Goal: Task Accomplishment & Management: Manage account settings

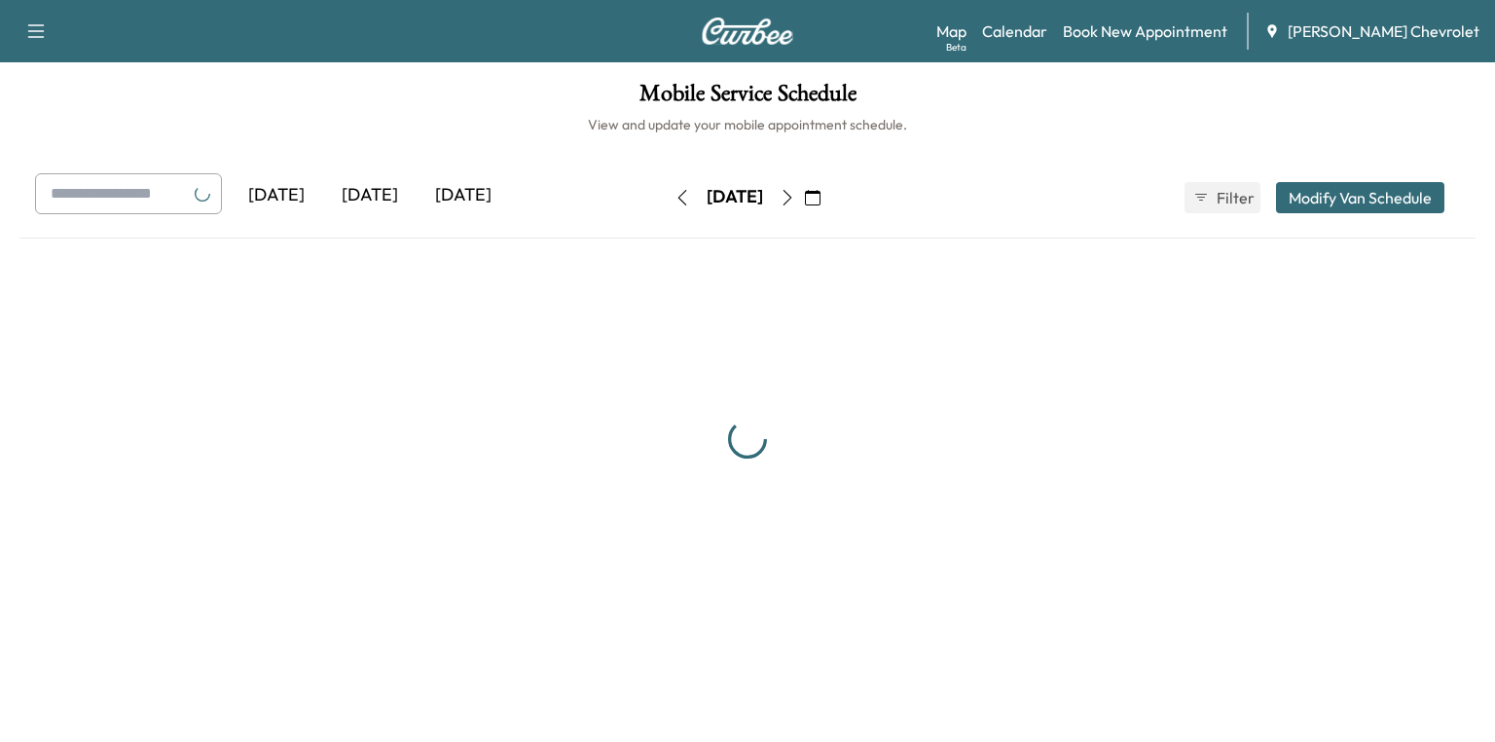
click at [393, 201] on div "[DATE]" at bounding box center [369, 195] width 93 height 45
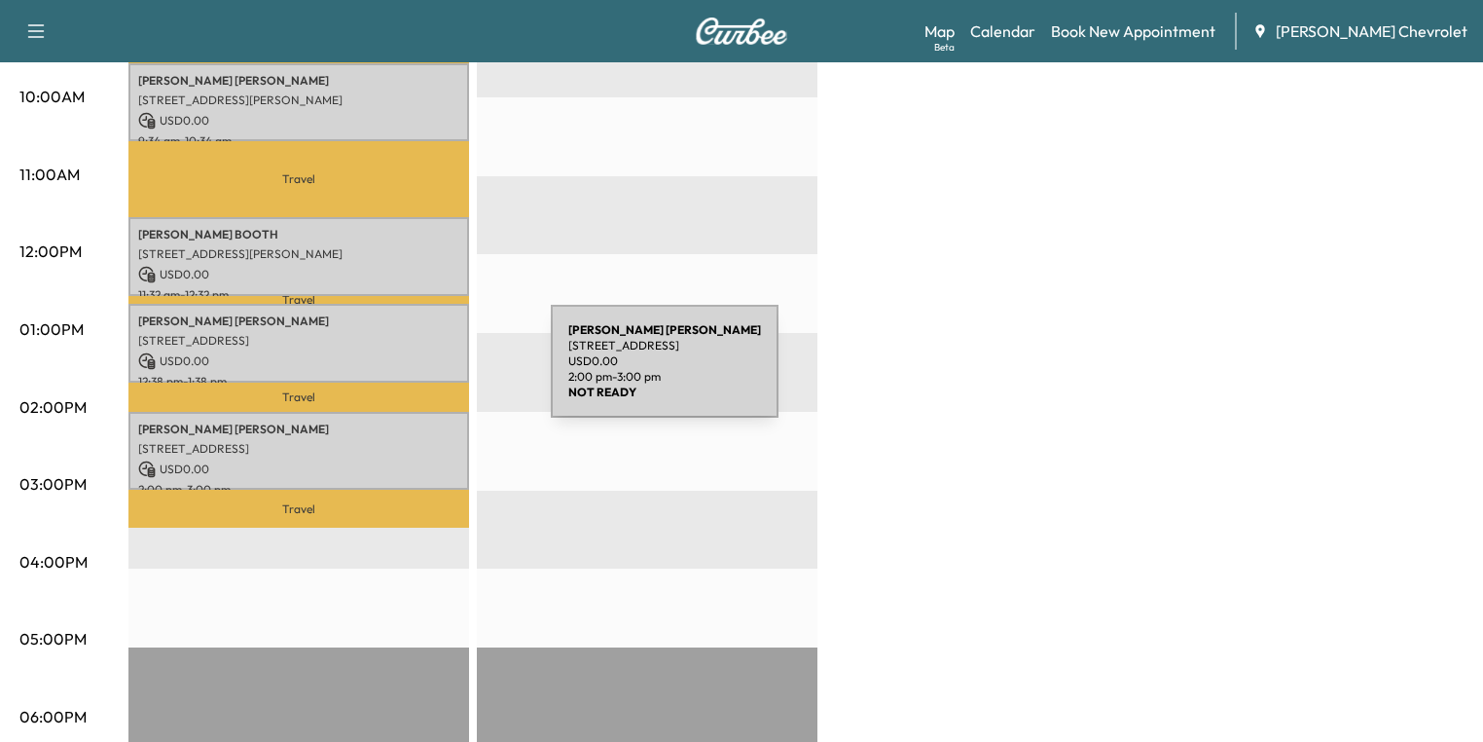
scroll to position [545, 0]
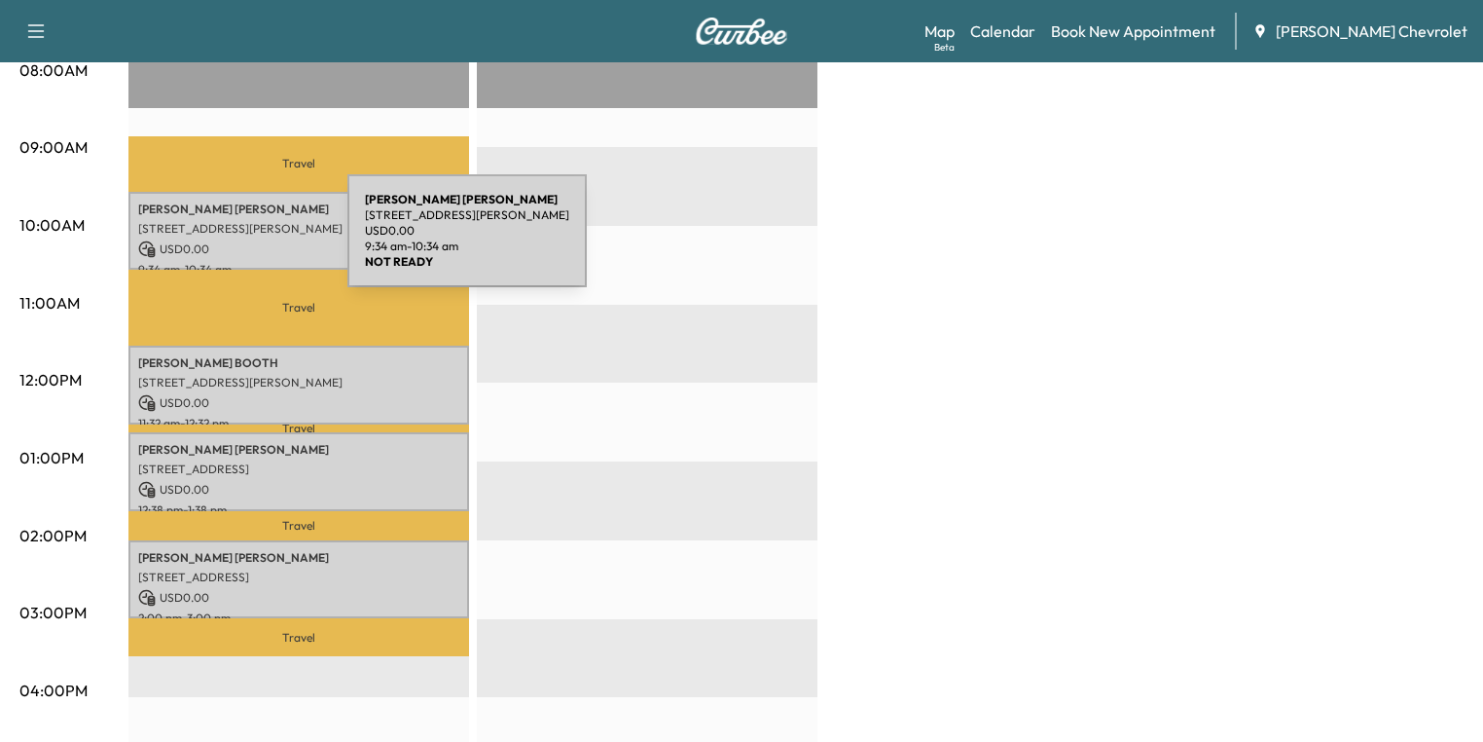
click at [202, 242] on p "USD 0.00" at bounding box center [298, 249] width 321 height 18
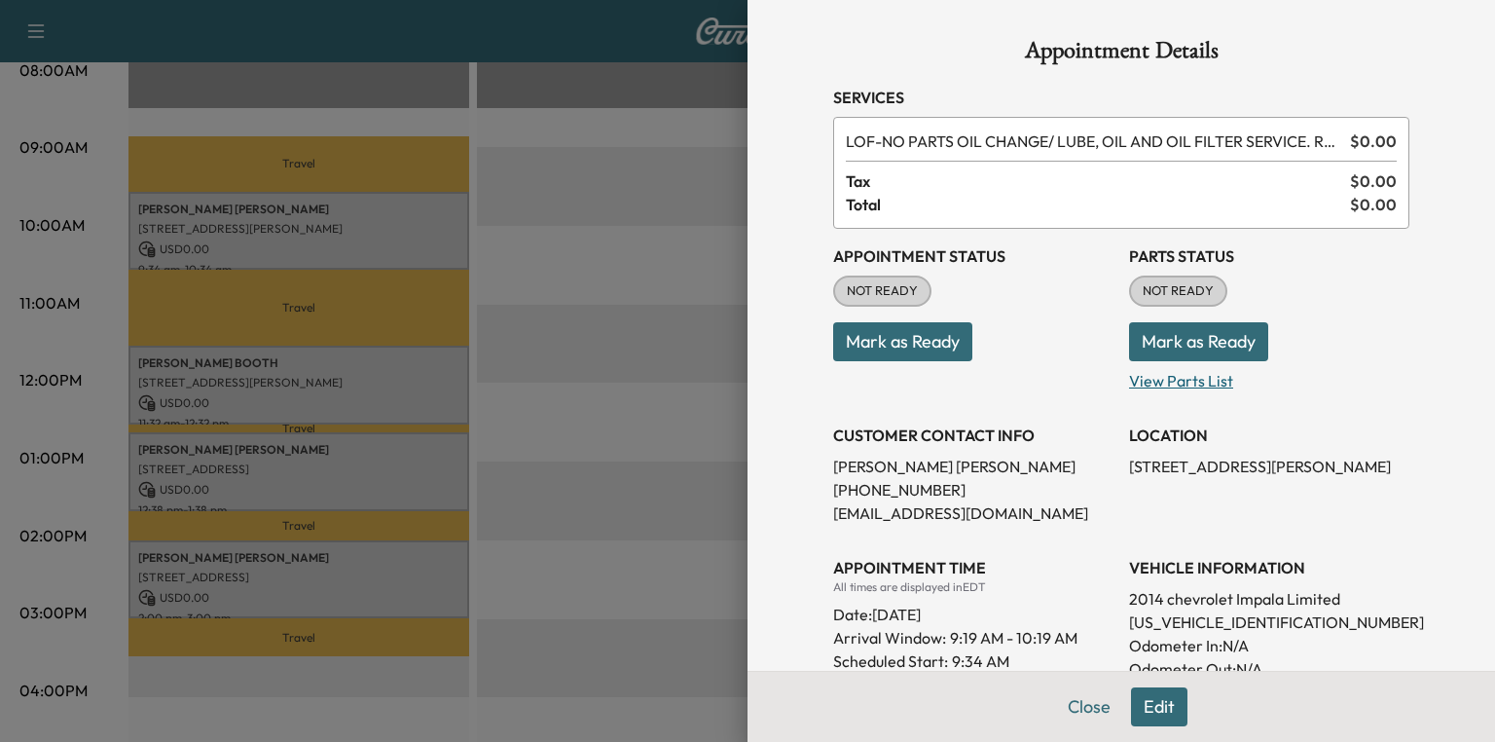
click at [1178, 371] on p "View Parts List" at bounding box center [1269, 376] width 280 height 31
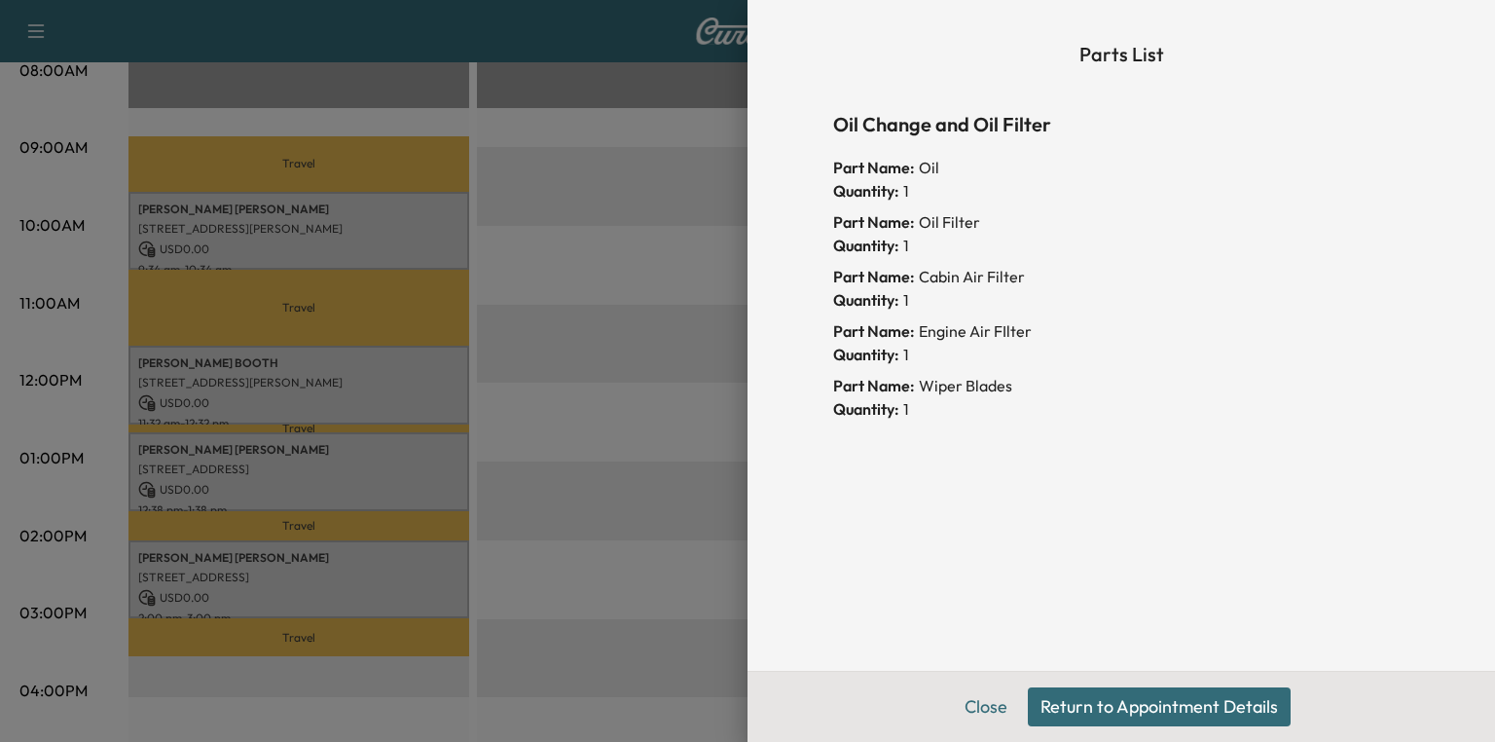
click at [1180, 701] on button "Return to Appointment Details" at bounding box center [1159, 706] width 263 height 39
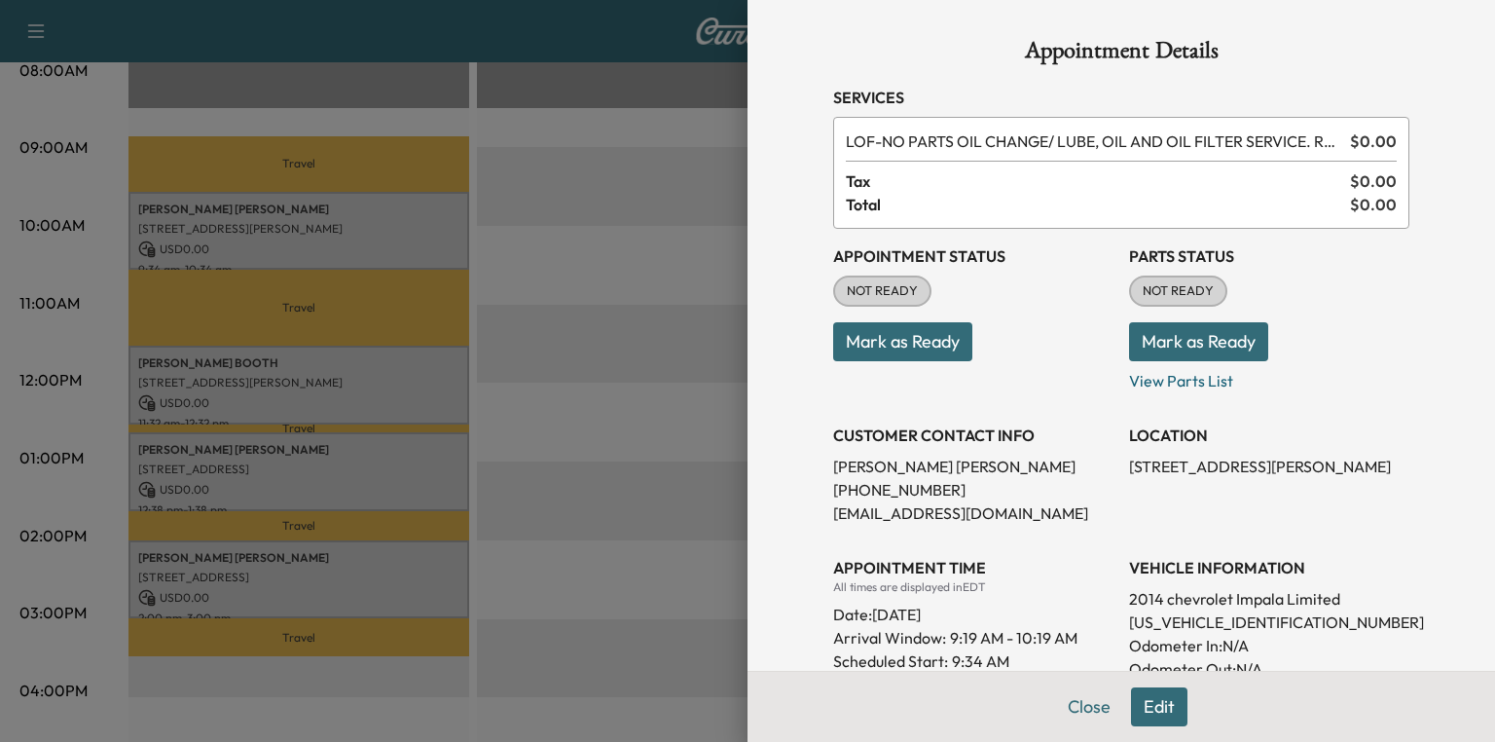
click at [1172, 616] on p "[US_VEHICLE_IDENTIFICATION_NUMBER]" at bounding box center [1269, 621] width 280 height 23
copy p "[US_VEHICLE_IDENTIFICATION_NUMBER]"
click at [1162, 335] on button "Mark as Ready" at bounding box center [1198, 341] width 139 height 39
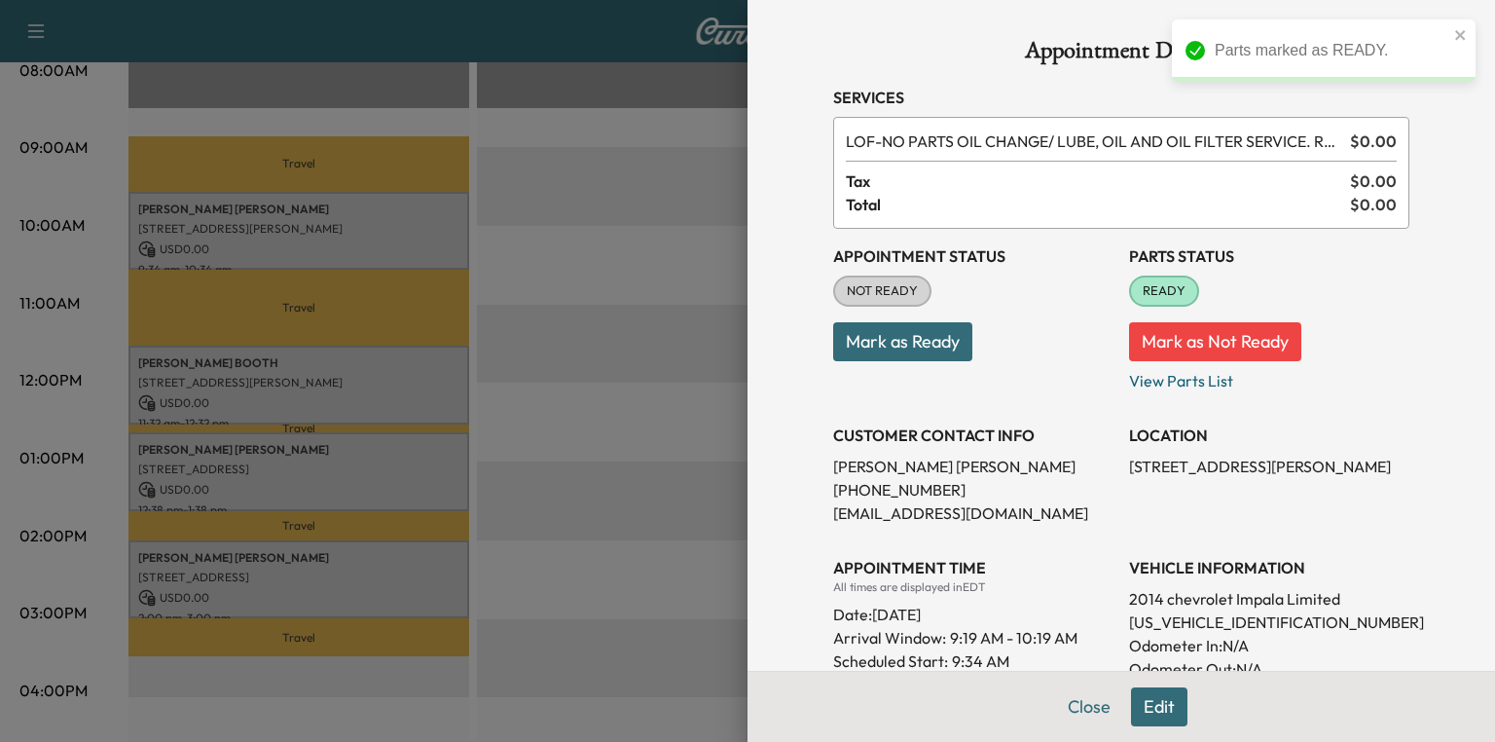
click at [312, 365] on div at bounding box center [747, 371] width 1495 height 742
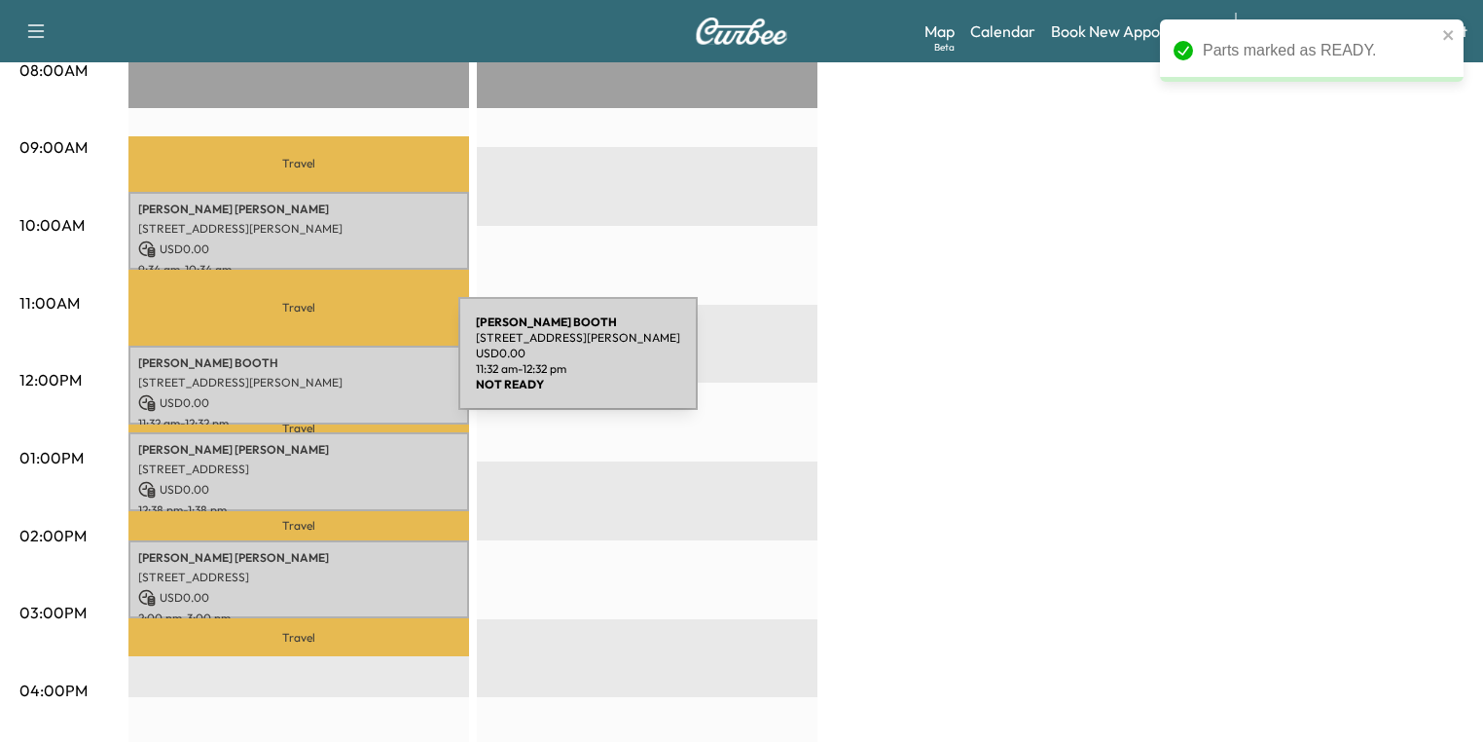
click at [312, 365] on p "[PERSON_NAME]" at bounding box center [298, 363] width 321 height 16
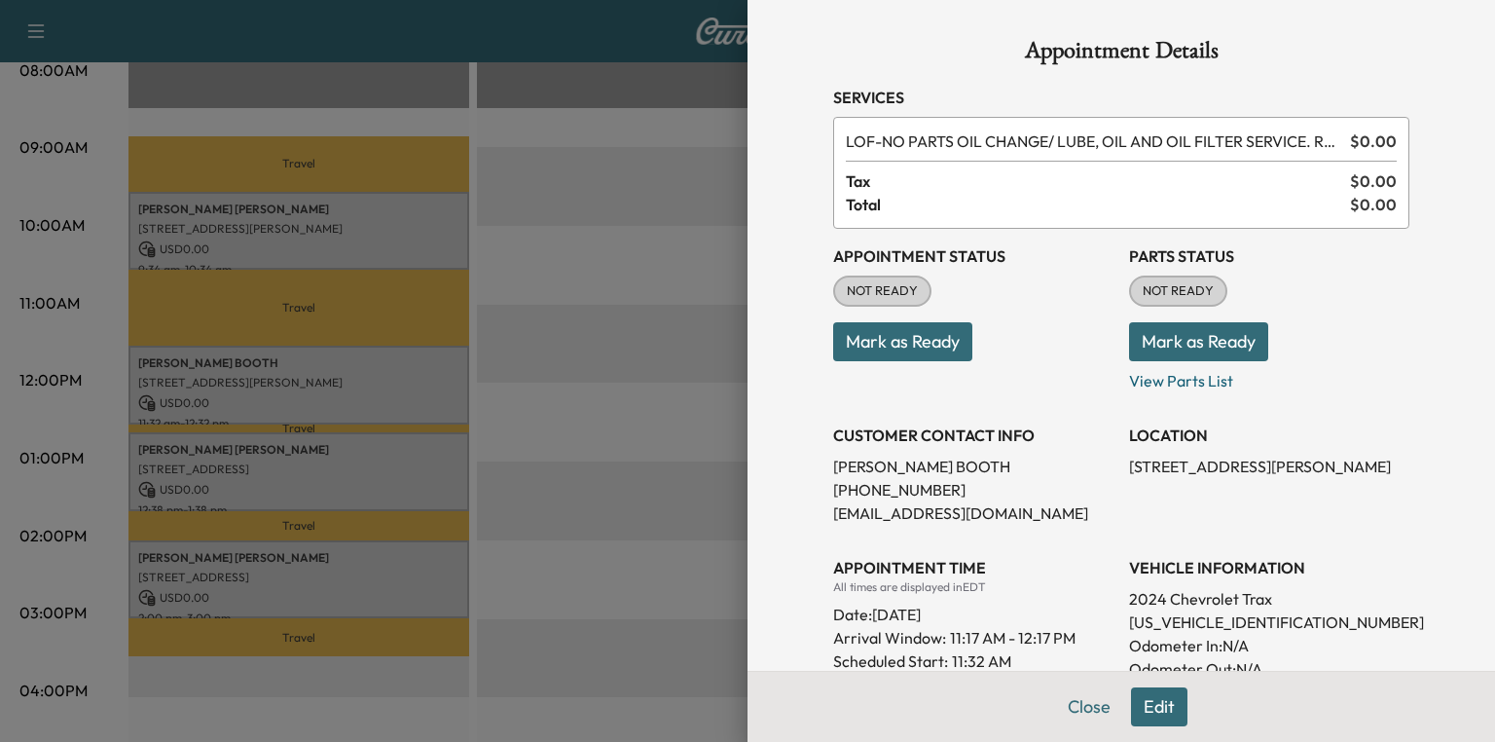
click at [1195, 343] on button "Mark as Ready" at bounding box center [1198, 341] width 139 height 39
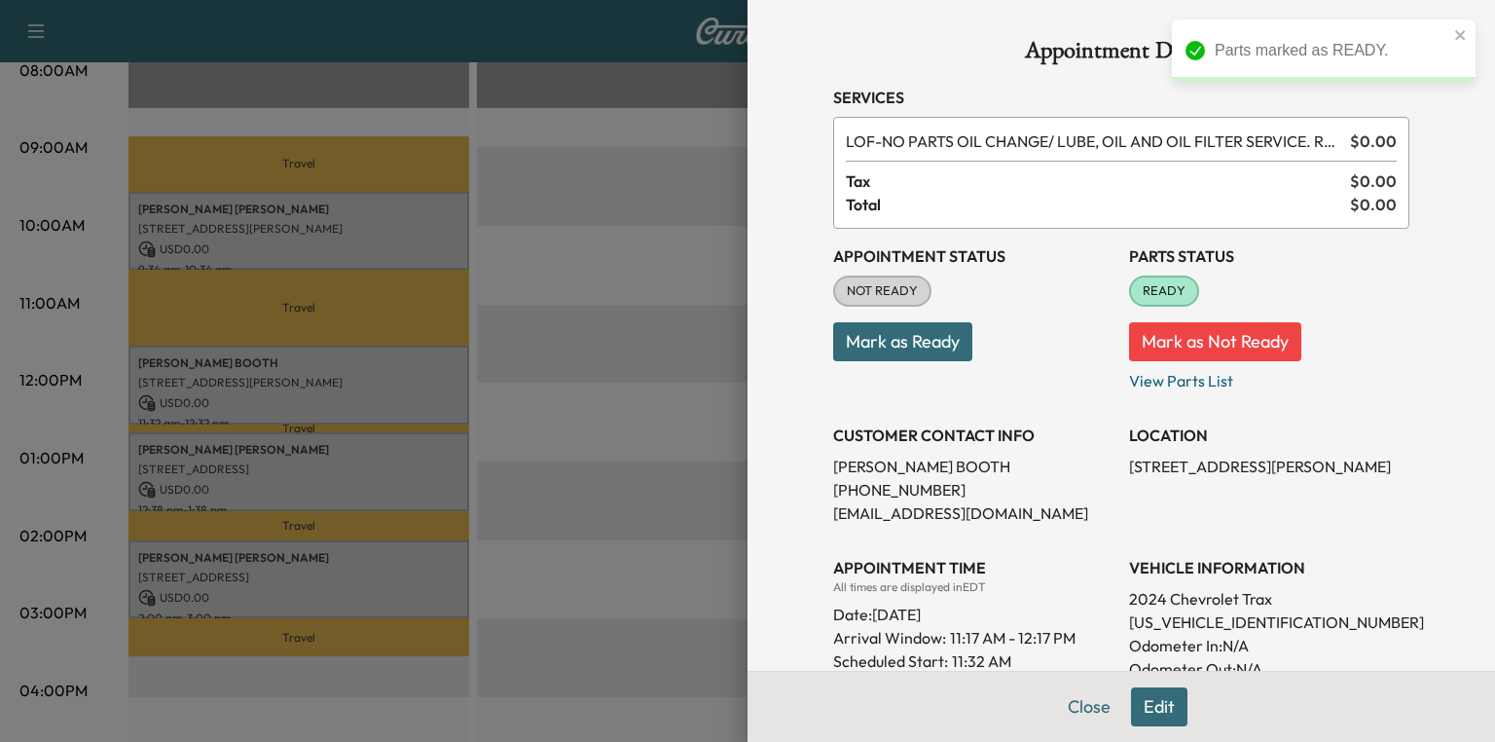
click at [217, 480] on div at bounding box center [747, 371] width 1495 height 742
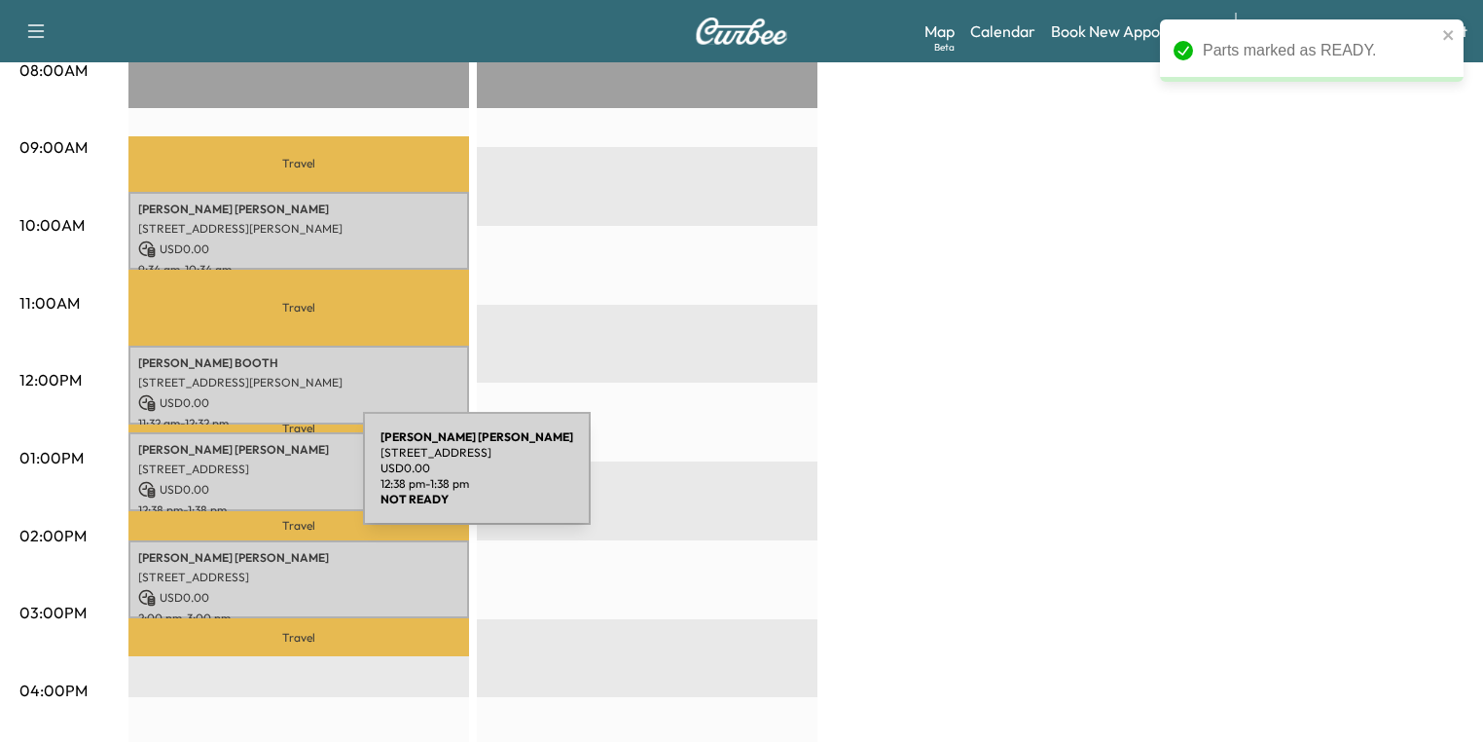
click at [217, 481] on p "USD 0.00" at bounding box center [298, 490] width 321 height 18
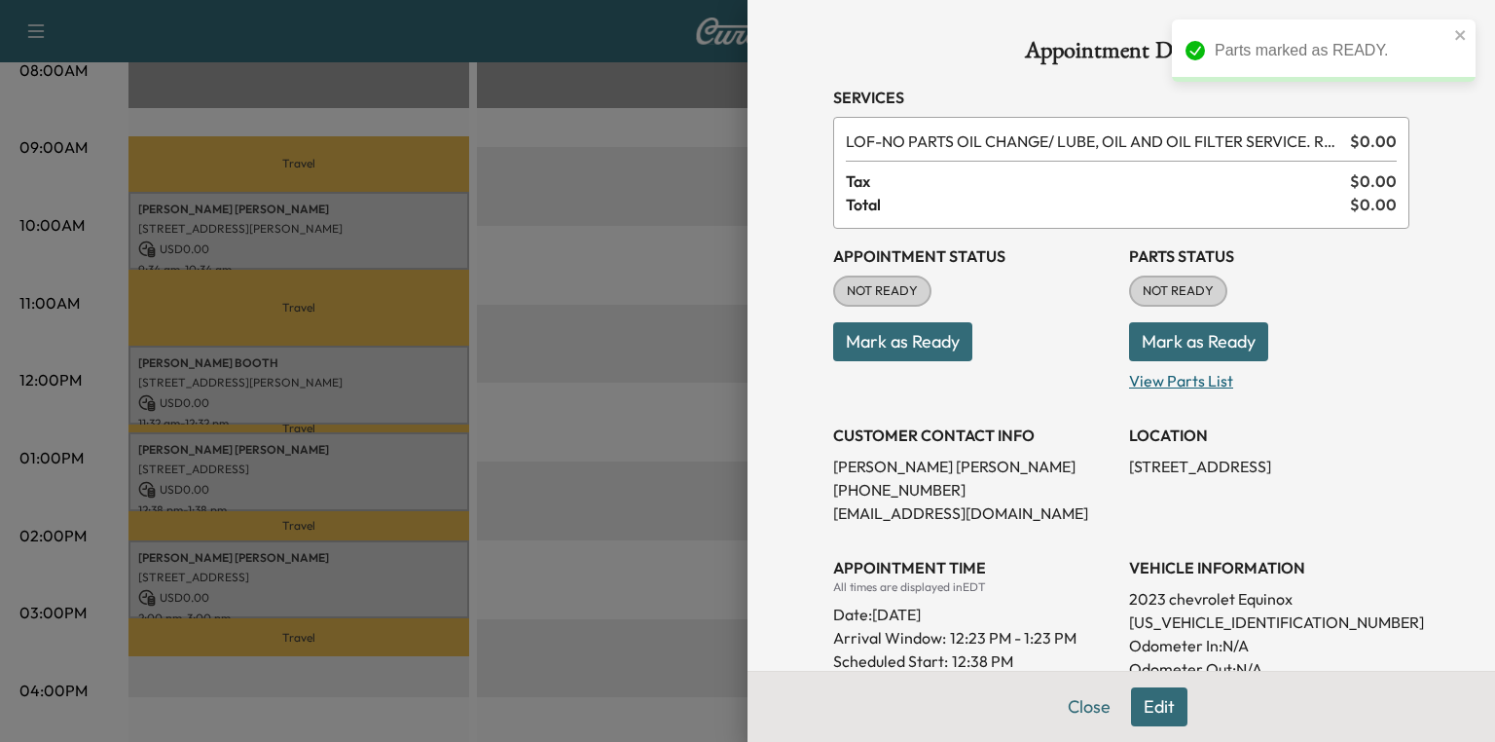
click at [1152, 381] on p "View Parts List" at bounding box center [1269, 376] width 280 height 31
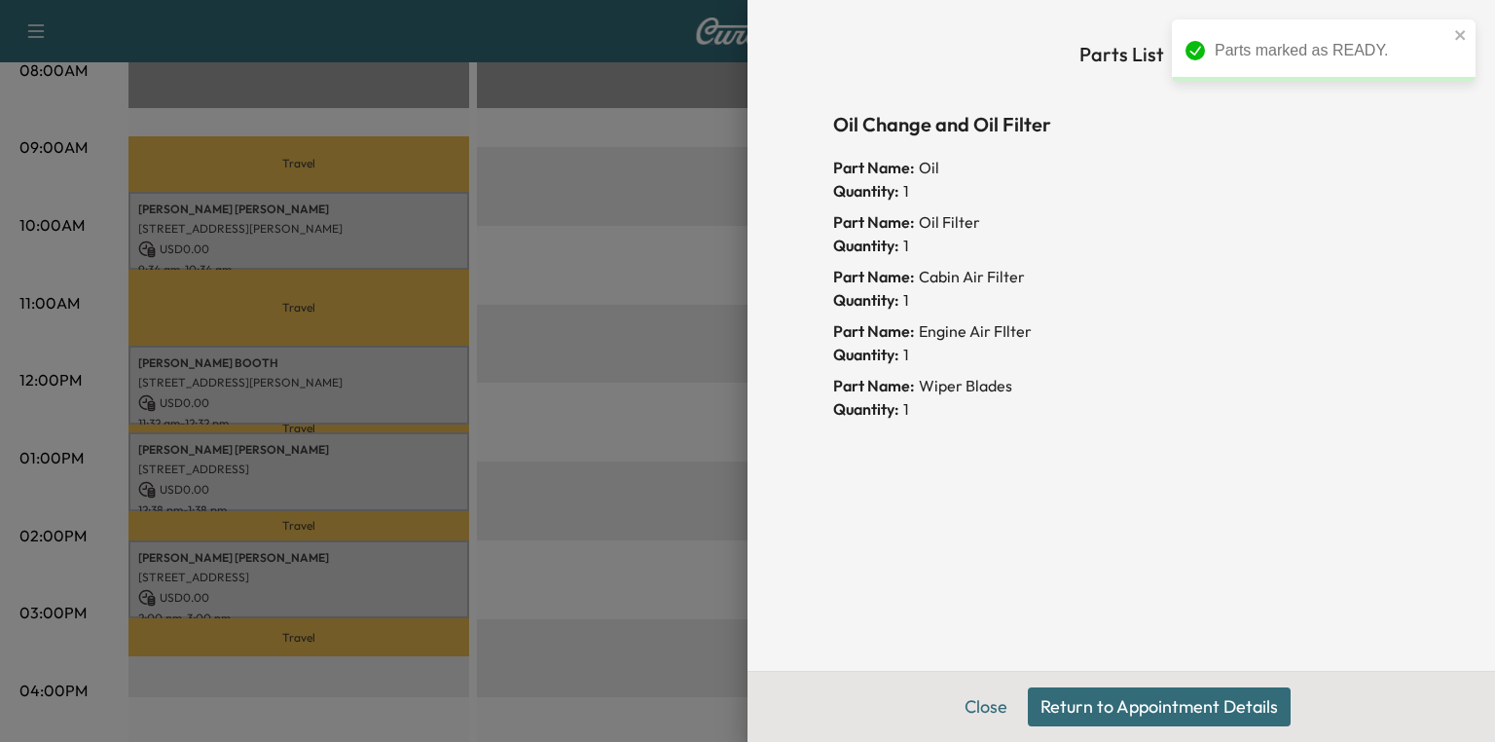
click at [1122, 711] on button "Return to Appointment Details" at bounding box center [1159, 706] width 263 height 39
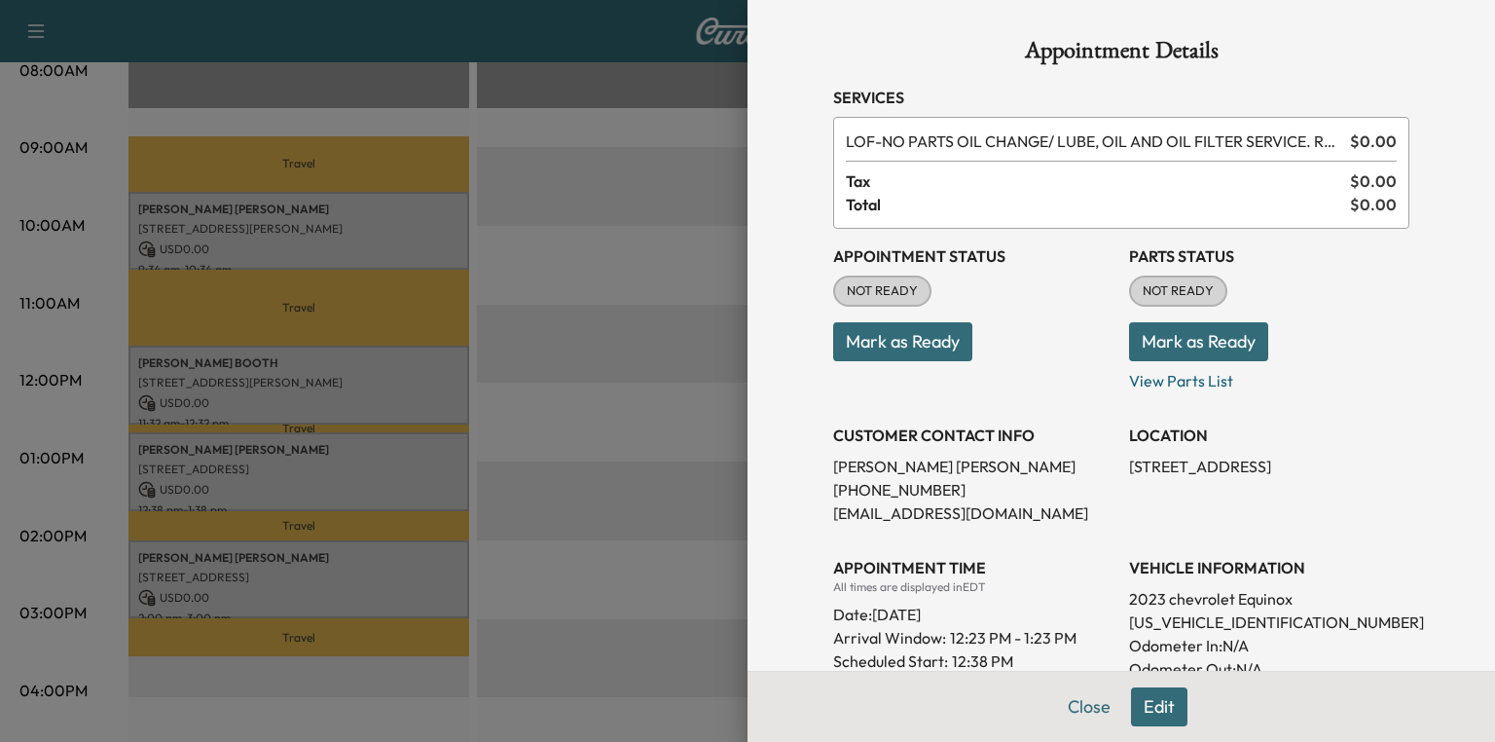
click at [1183, 335] on button "Mark as Ready" at bounding box center [1198, 341] width 139 height 39
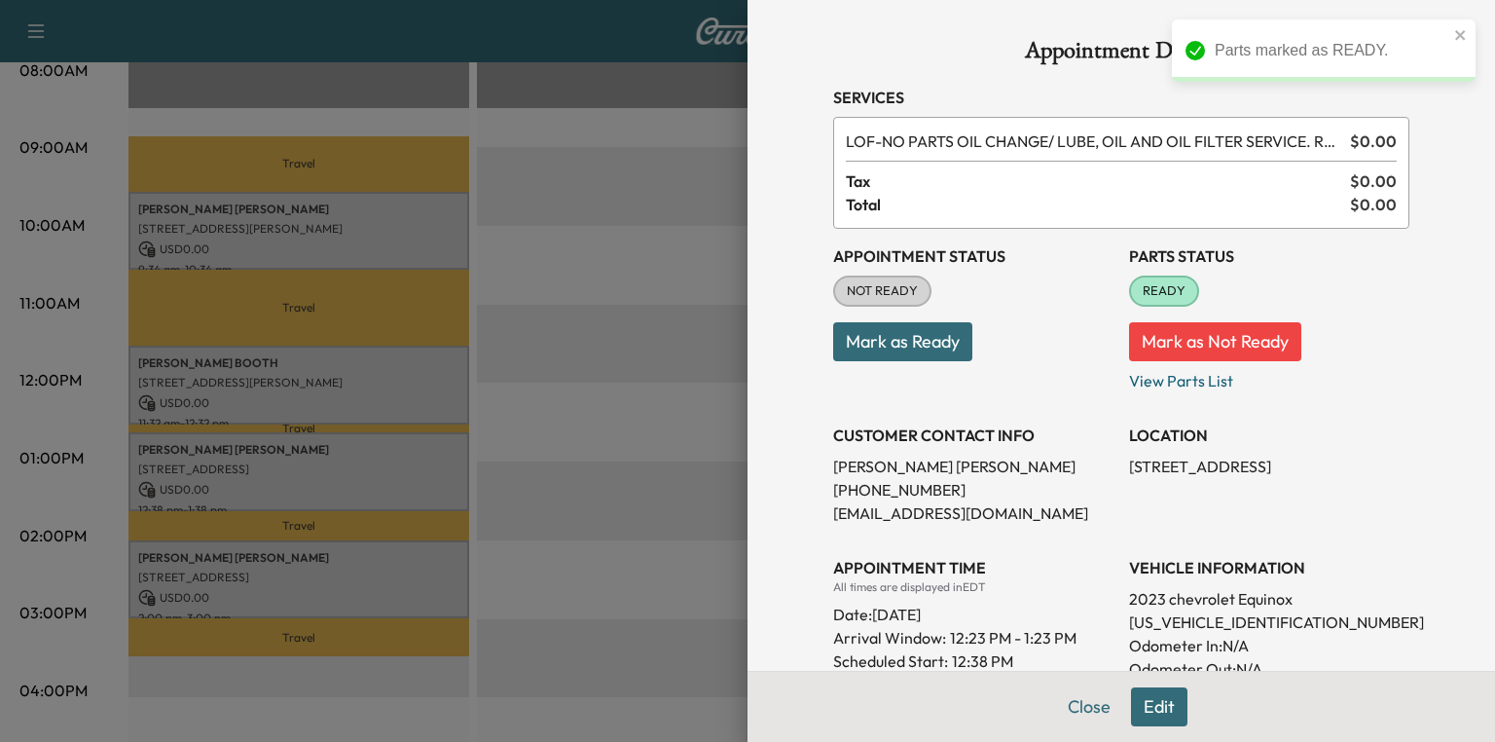
click at [723, 417] on div at bounding box center [747, 371] width 1495 height 742
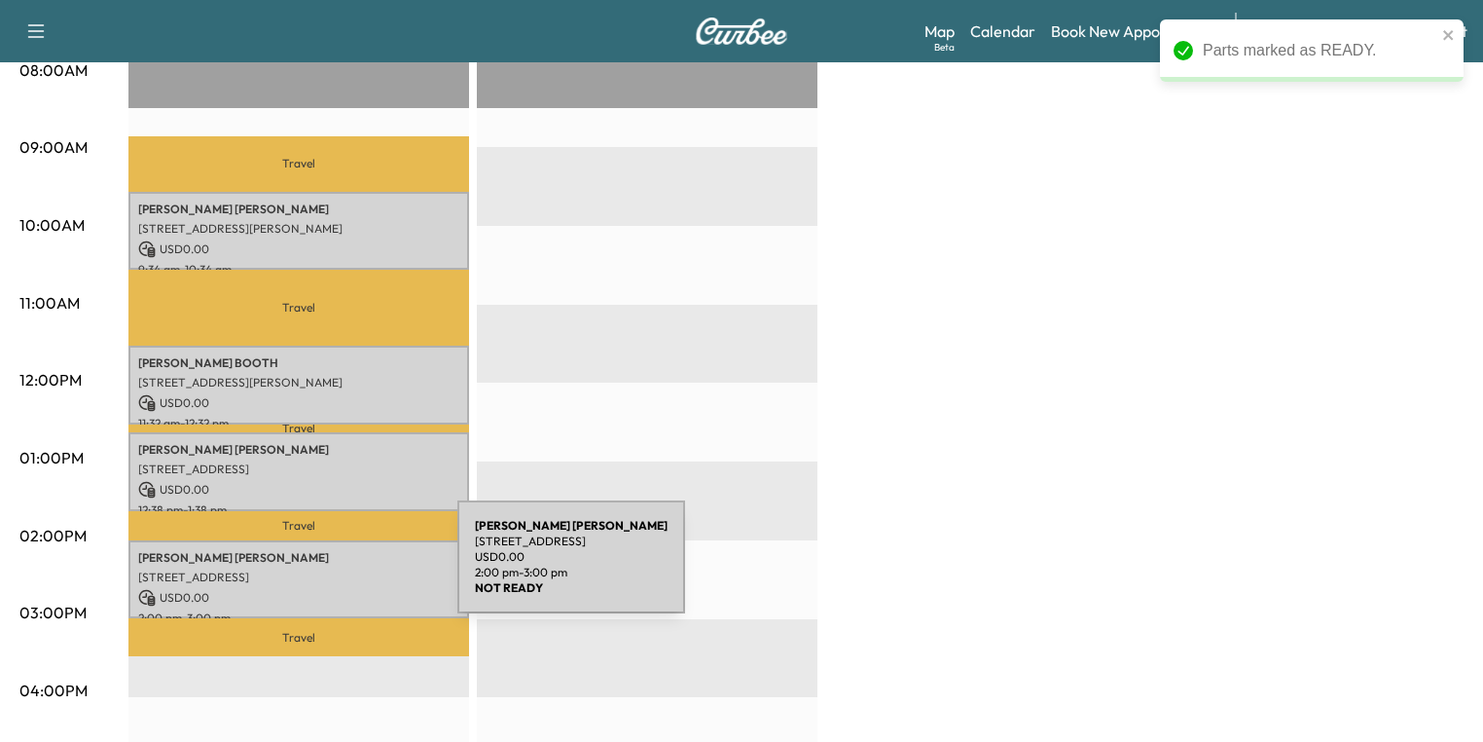
click at [311, 569] on p "[STREET_ADDRESS]" at bounding box center [298, 577] width 321 height 16
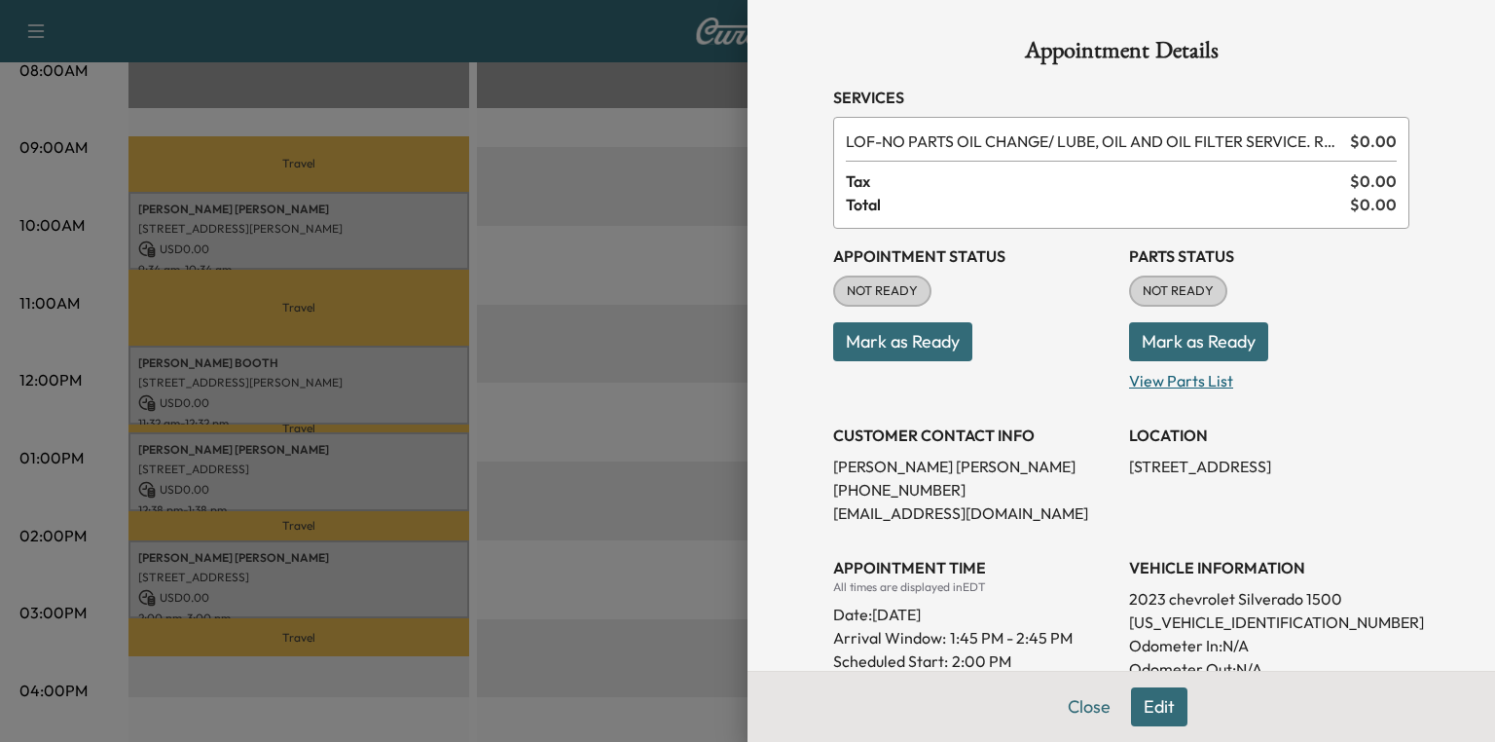
click at [1185, 381] on p "View Parts List" at bounding box center [1269, 376] width 280 height 31
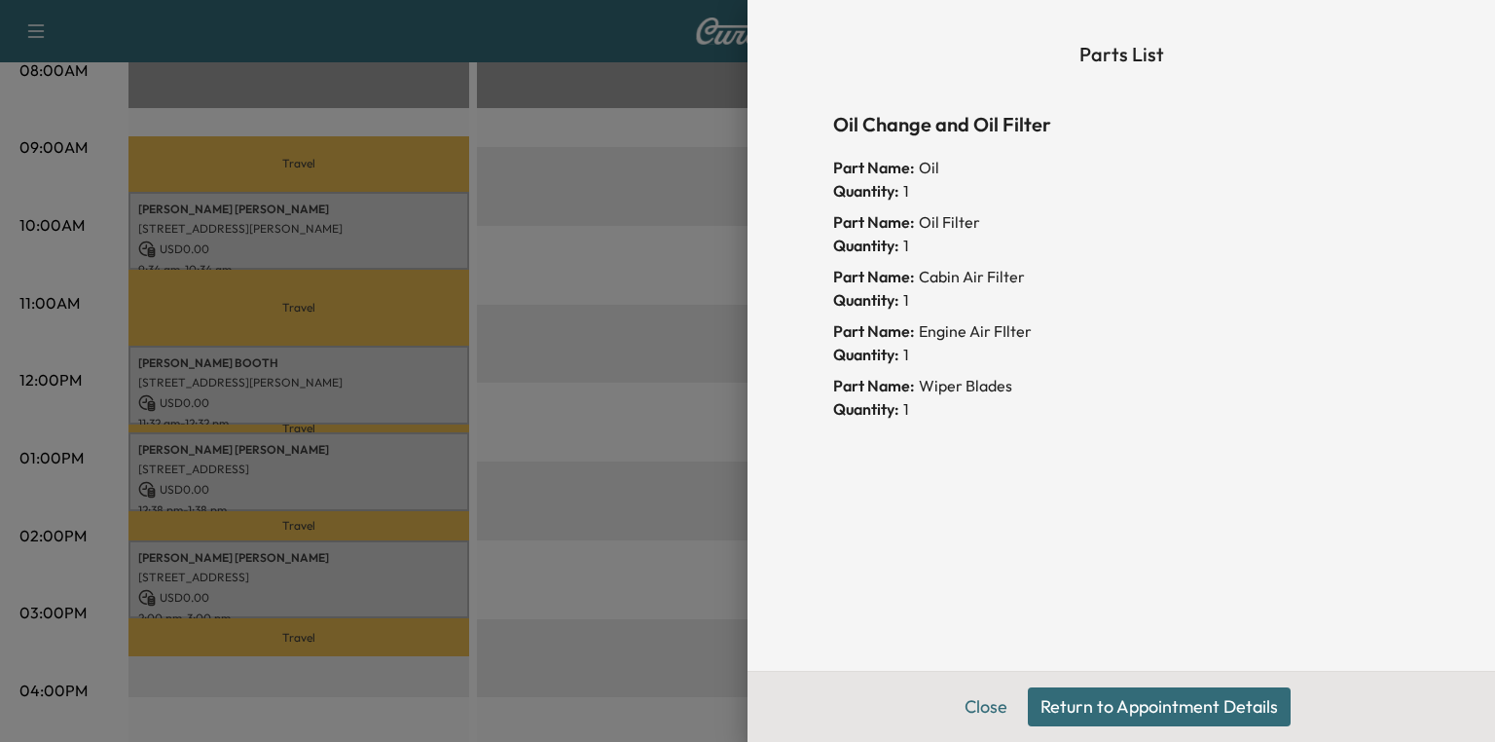
click at [1075, 705] on button "Return to Appointment Details" at bounding box center [1159, 706] width 263 height 39
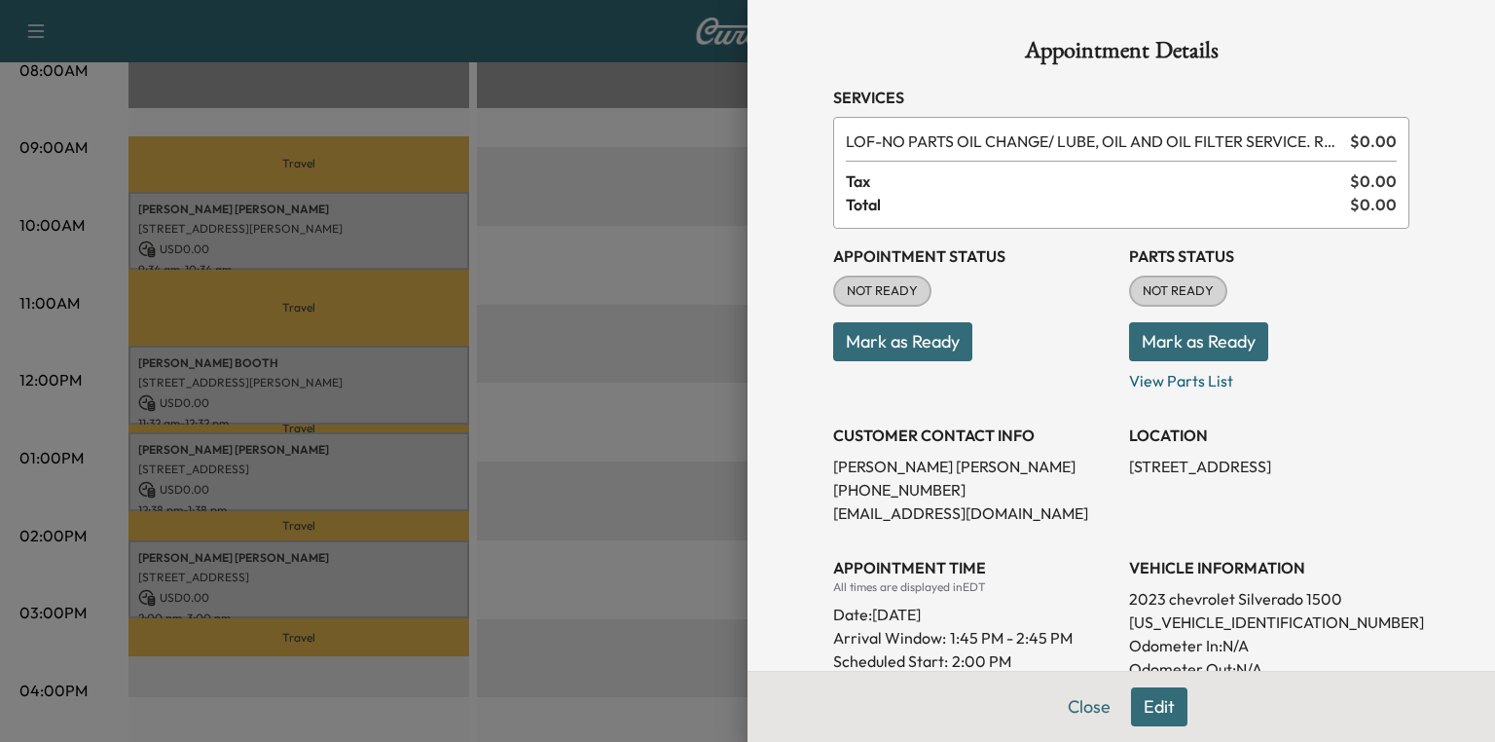
click at [1180, 336] on button "Mark as Ready" at bounding box center [1198, 341] width 139 height 39
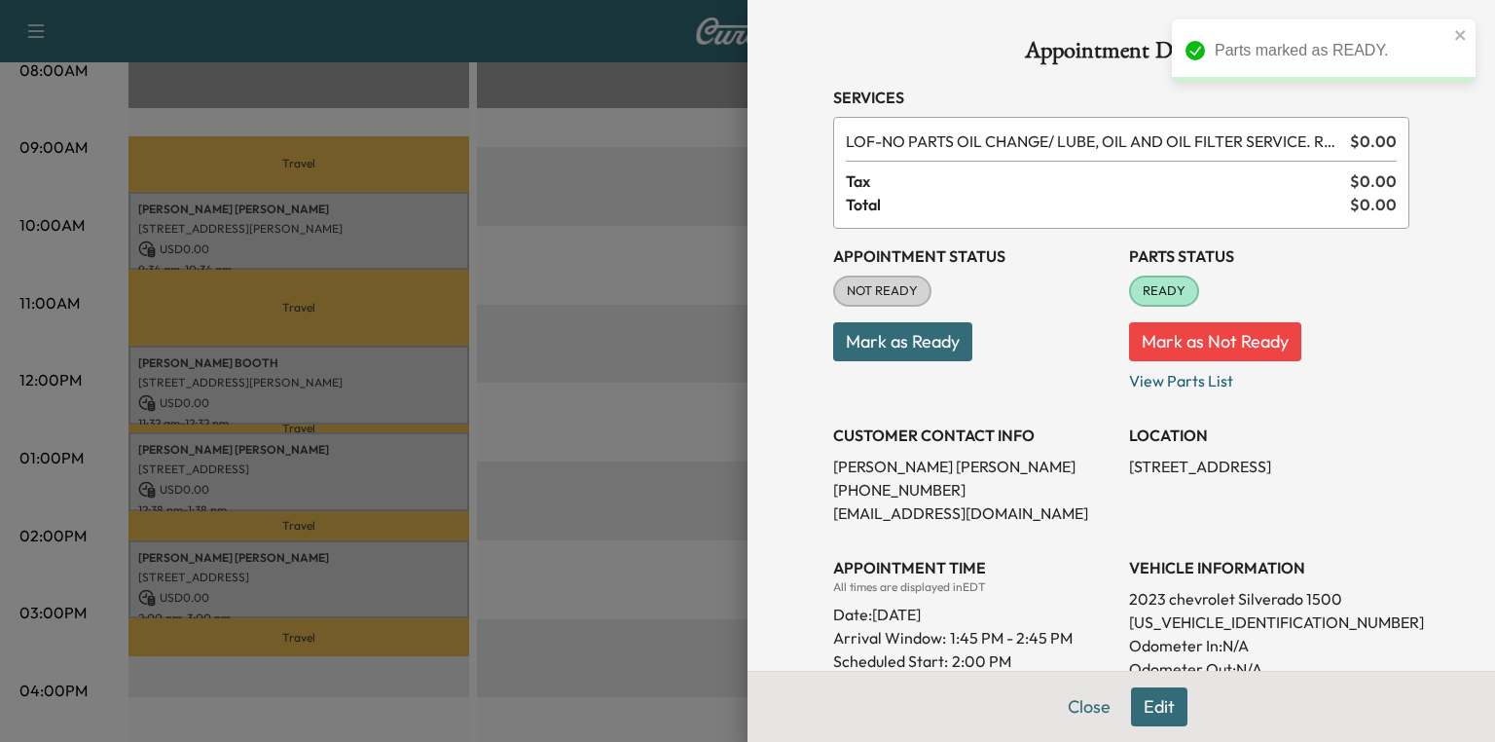
click at [625, 415] on div at bounding box center [747, 371] width 1495 height 742
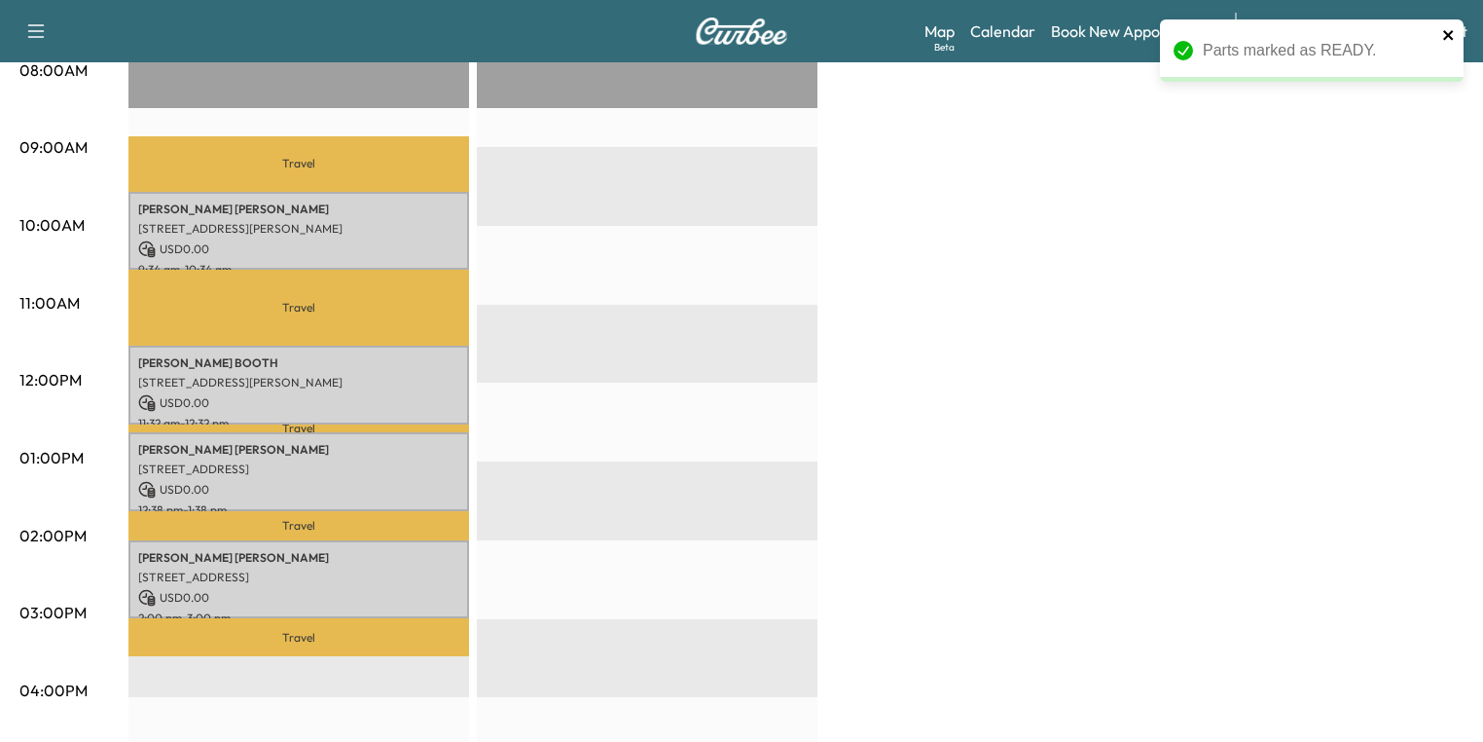
click at [1444, 39] on icon "close" at bounding box center [1448, 35] width 10 height 10
